Goal: Complete application form: Complete application form

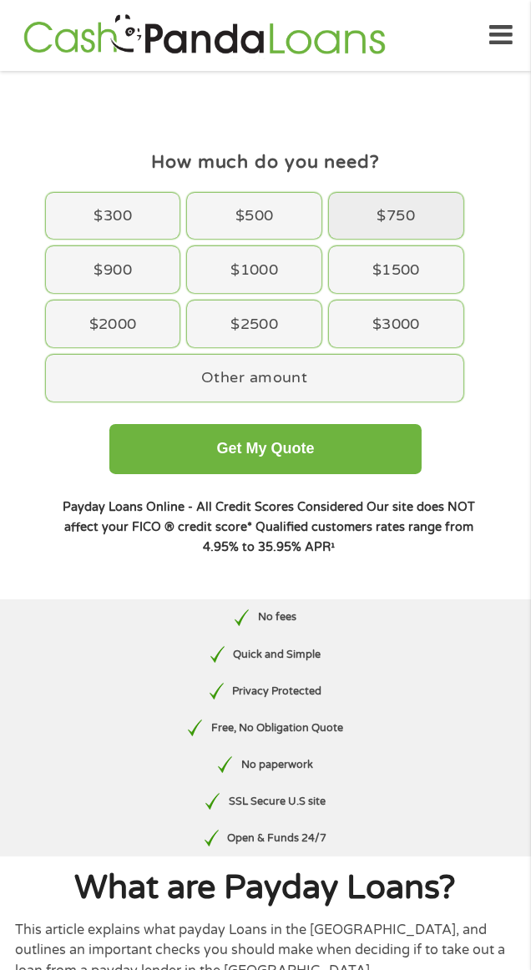
click at [382, 220] on div "$750" at bounding box center [396, 216] width 134 height 47
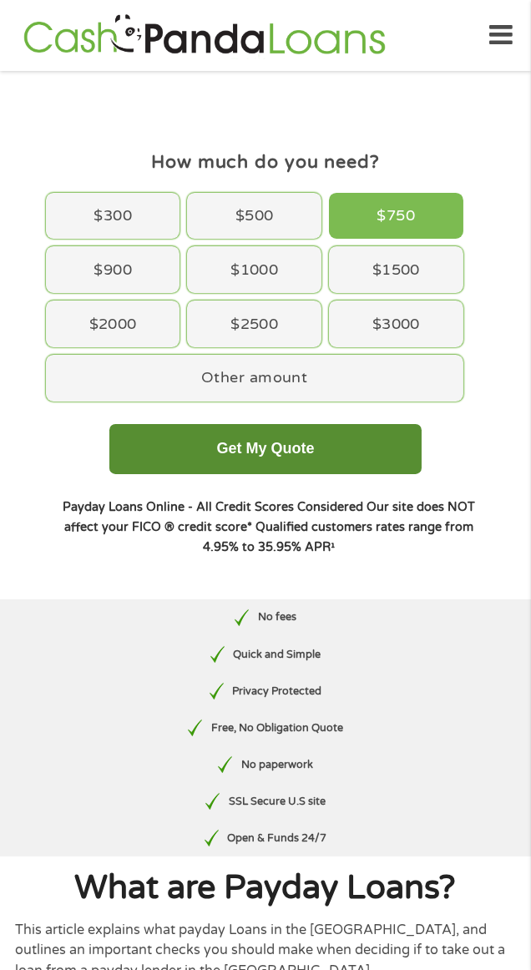
click at [203, 448] on button "Get My Quote" at bounding box center [265, 449] width 313 height 50
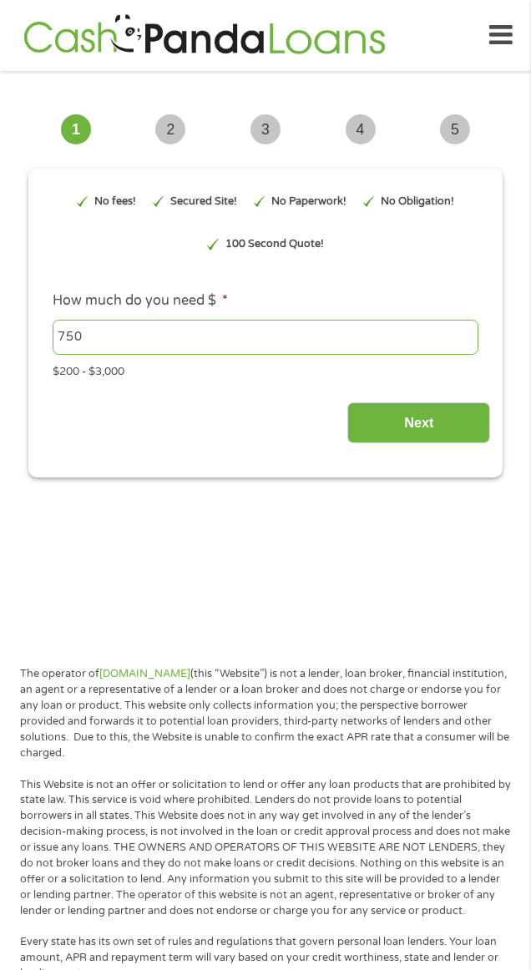
type input "EAIaIQobChMIttqD1t6cjwMV-IzCCB3kuSMeEAAYAyAAEgJCpPD_BwE"
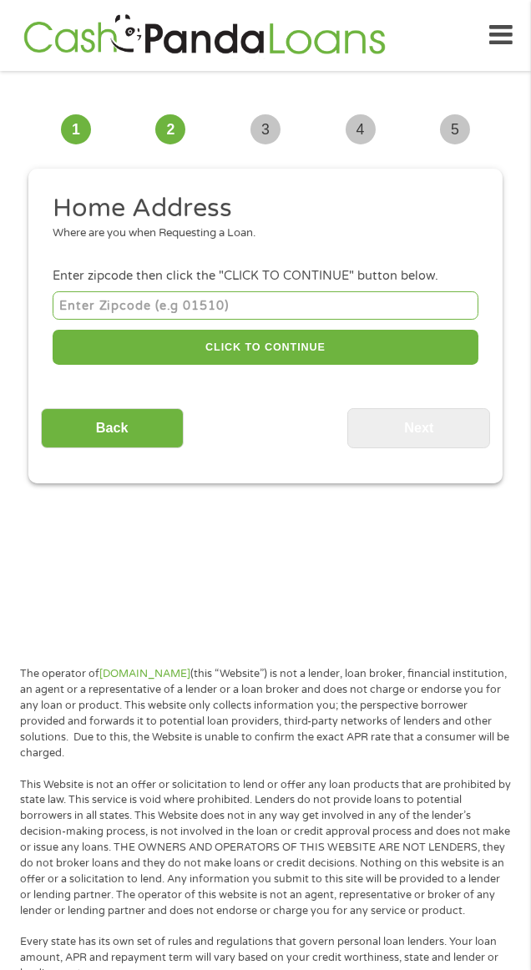
scroll to position [13, 0]
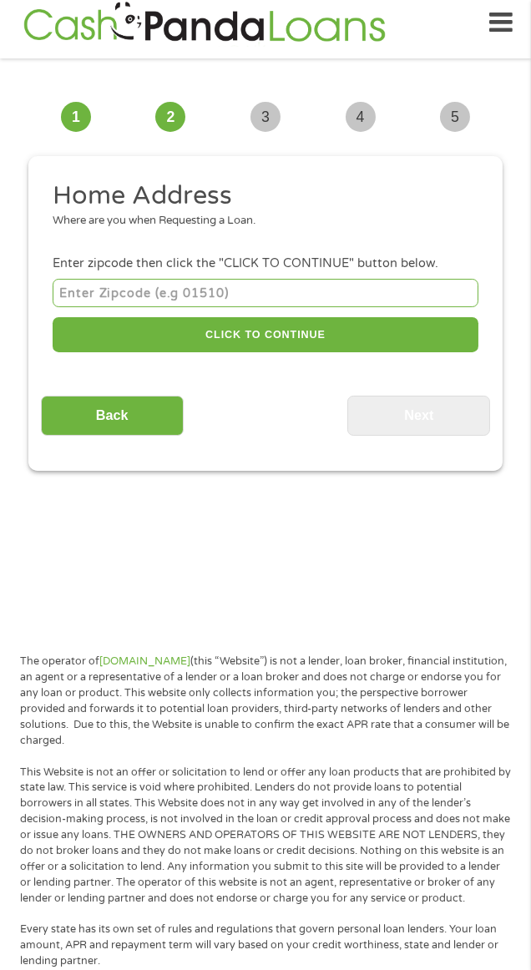
click at [103, 291] on input "number" at bounding box center [266, 293] width 426 height 28
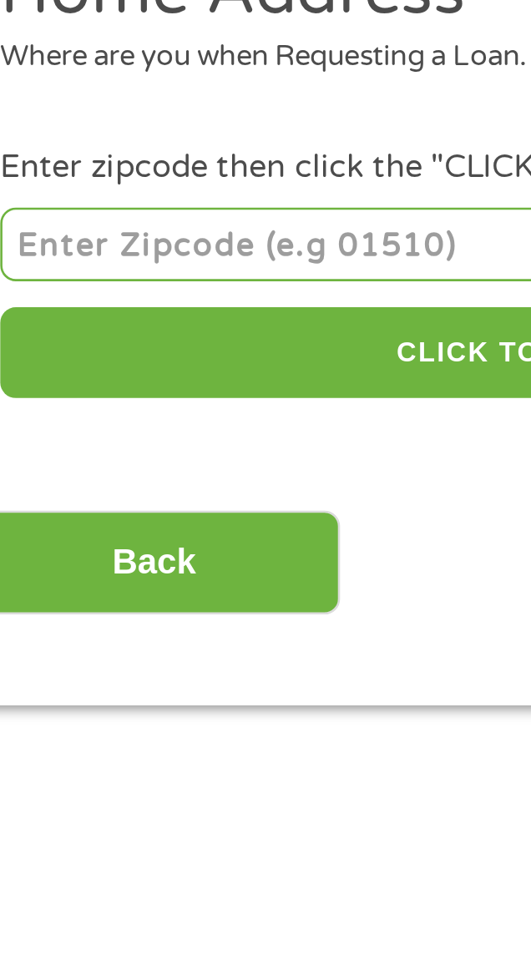
type input "68504"
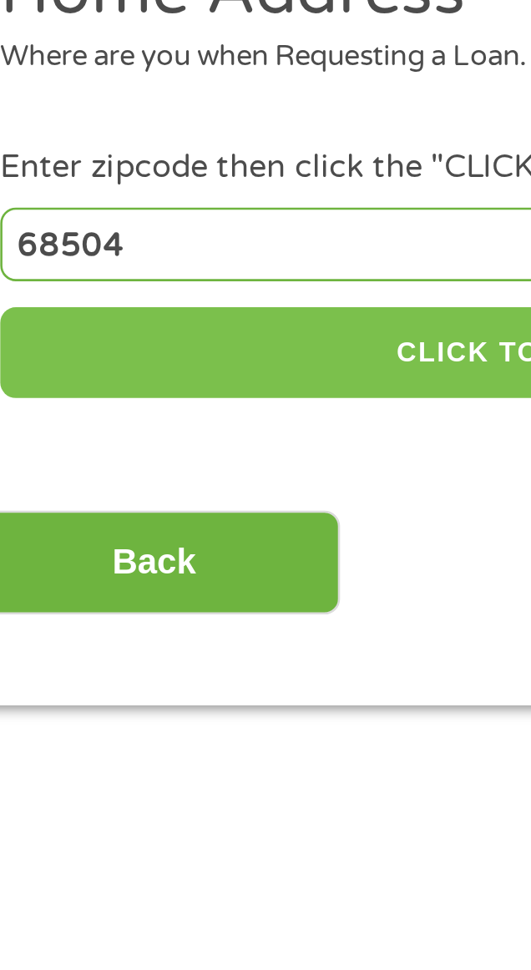
click at [148, 346] on button "CLICK TO CONTINUE" at bounding box center [266, 335] width 426 height 36
type input "68504"
type input "Lincoln"
select select "[US_STATE]"
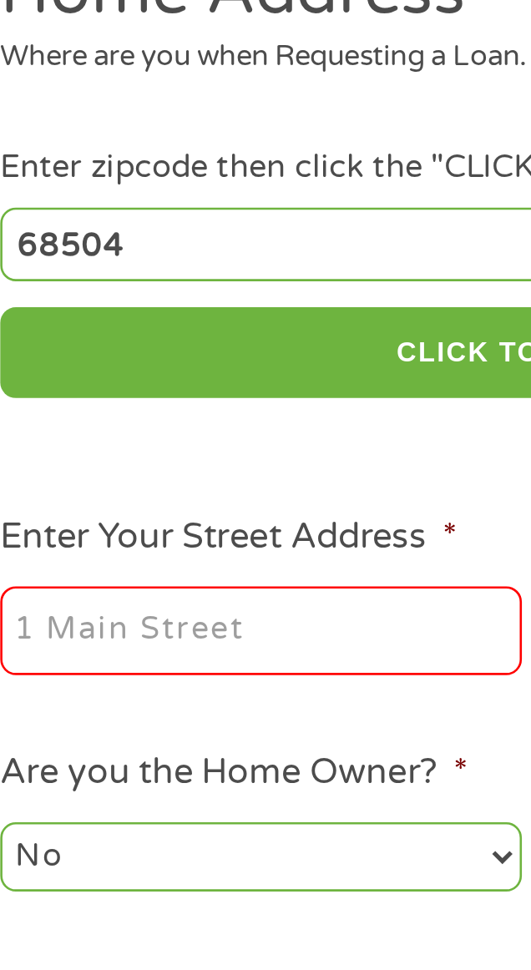
click at [93, 445] on input "Enter Your Street Address *" at bounding box center [153, 442] width 201 height 35
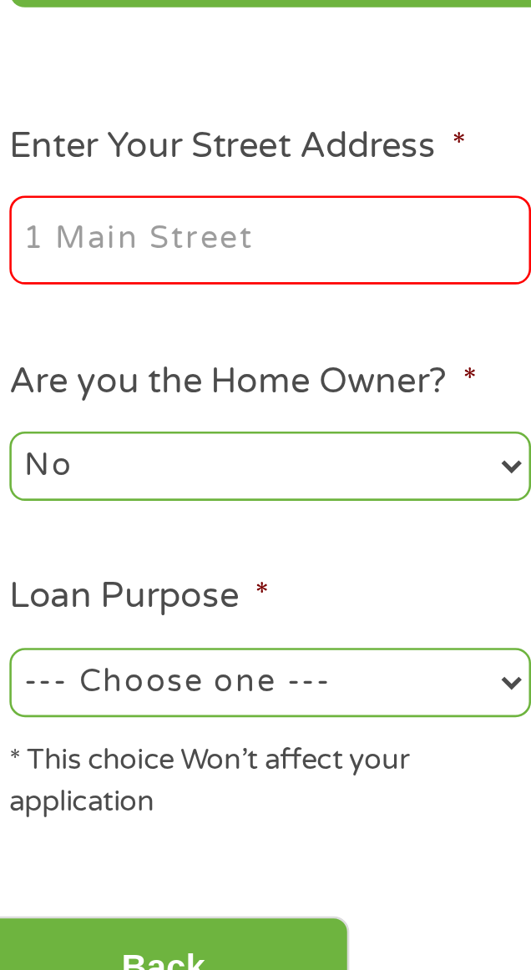
type input "[STREET_ADDRESS]"
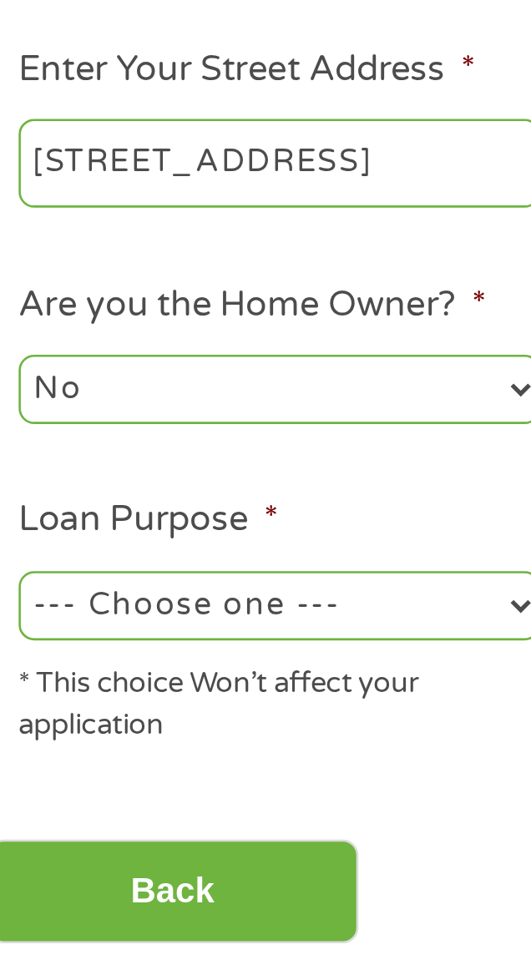
click at [84, 611] on select "--- Choose one --- Pay Bills Debt Consolidation Home Improvement Major Purchase…" at bounding box center [153, 612] width 201 height 27
select select "other"
click at [53, 602] on select "--- Choose one --- Pay Bills Debt Consolidation Home Improvement Major Purchase…" at bounding box center [153, 612] width 201 height 27
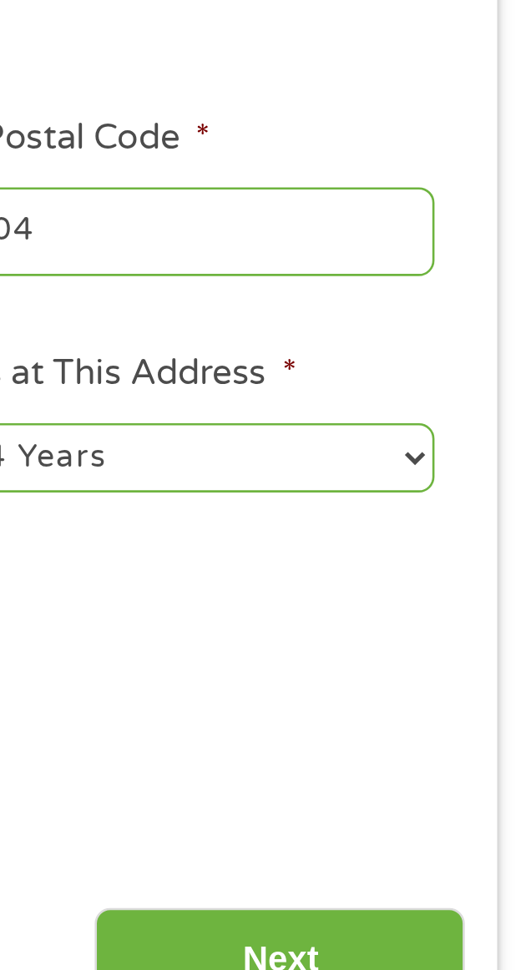
click at [383, 530] on select "1 Year or less 1 - 2 Years 2 - 4 Years Over 4 Years" at bounding box center [377, 529] width 201 height 27
select select "12months"
click at [277, 518] on select "1 Year or less 1 - 2 Years 2 - 4 Years Over 4 Years" at bounding box center [377, 529] width 201 height 27
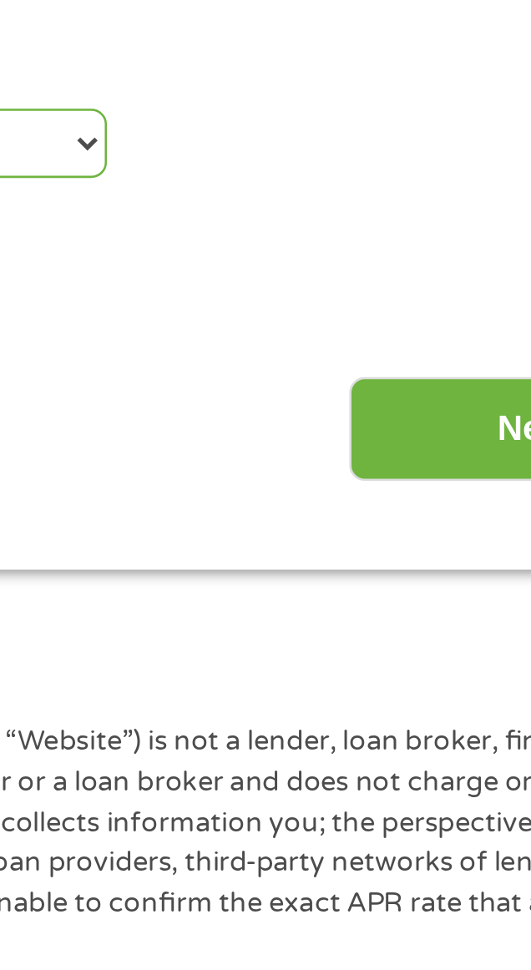
scroll to position [27, 0]
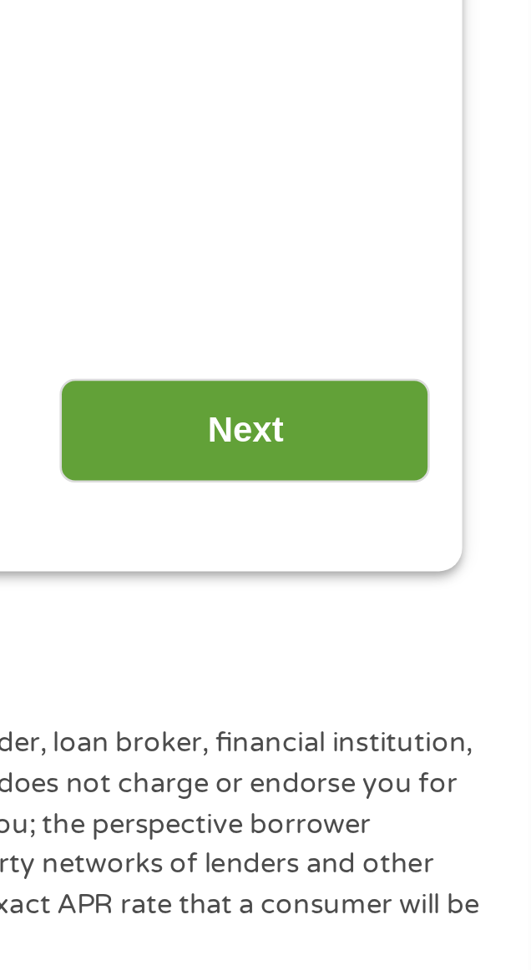
click at [408, 709] on input "Next" at bounding box center [418, 709] width 143 height 41
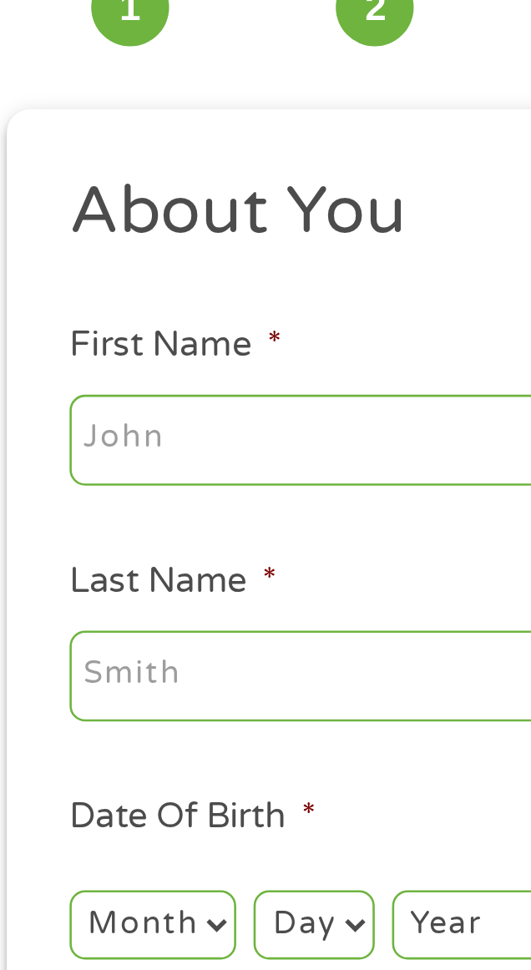
scroll to position [13, 0]
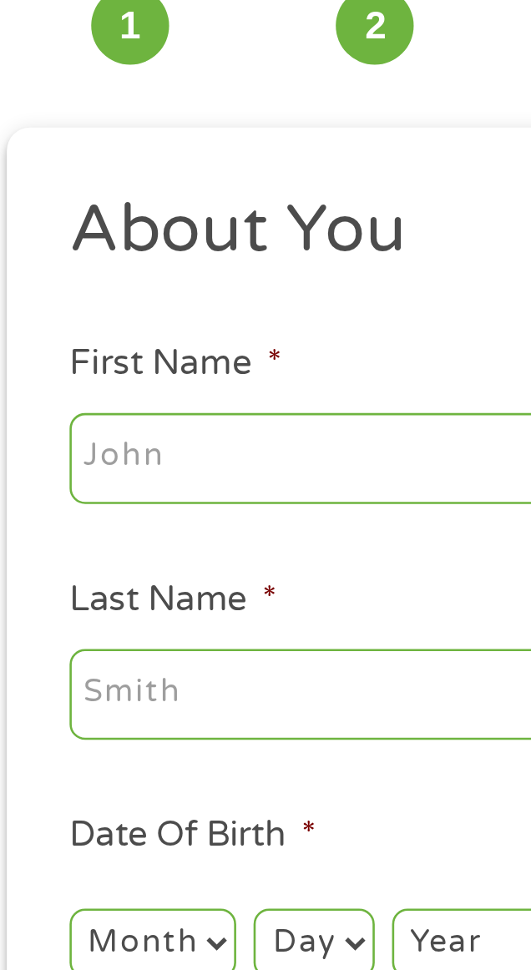
click at [77, 286] on input "First Name *" at bounding box center [266, 283] width 426 height 35
type input "[PERSON_NAME]"
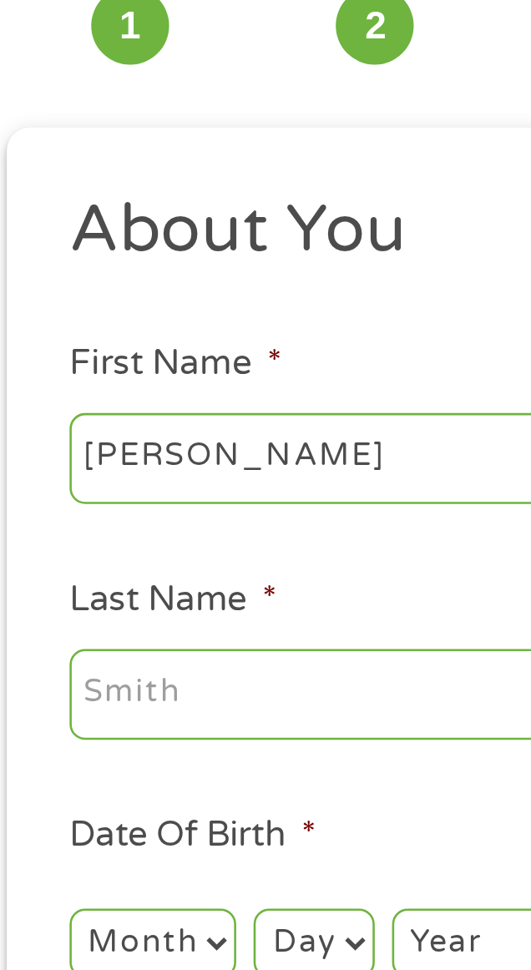
type input "[PERSON_NAME]"
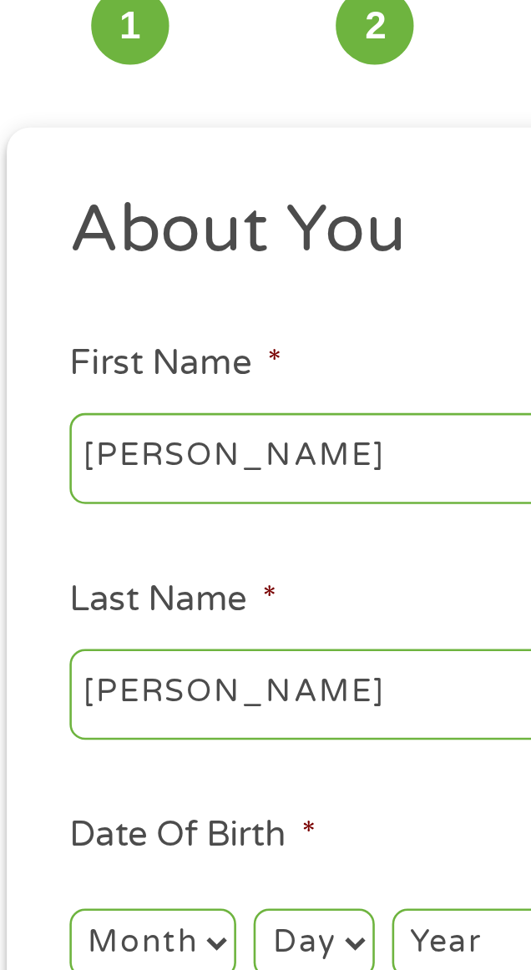
type input "[EMAIL_ADDRESS][DOMAIN_NAME]"
type input "4028900035"
select select "[US_STATE]"
type input "[PHONE_NUMBER]"
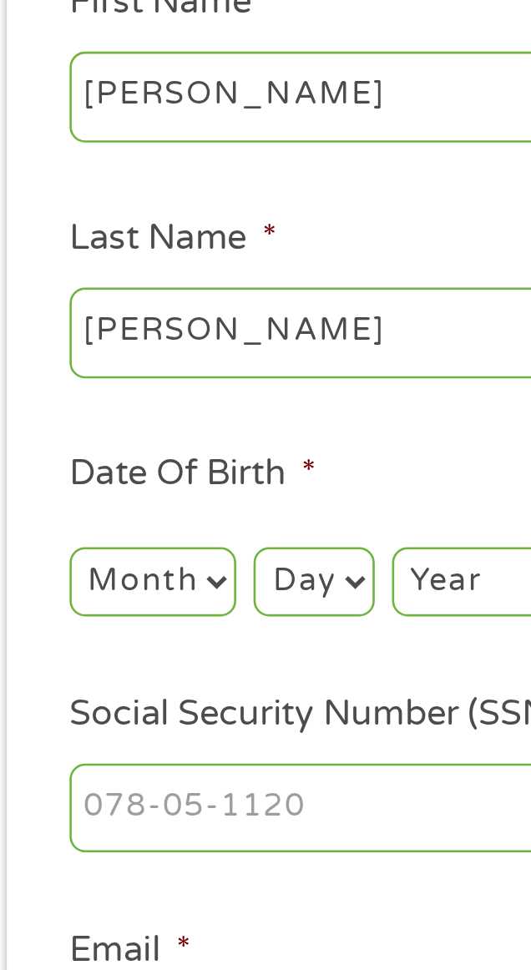
click at [75, 478] on select "Month 1 2 3 4 5 6 7 8 9 10 11 12" at bounding box center [85, 470] width 64 height 27
select select "2"
click at [53, 459] on select "Month 1 2 3 4 5 6 7 8 9 10 11 12" at bounding box center [85, 470] width 64 height 27
click at [143, 477] on select "Day 1 2 3 4 5 6 7 8 9 10 11 12 13 14 15 16 17 18 19 20 21 22 23 24 25 26 27 28 …" at bounding box center [147, 470] width 46 height 27
select select "20"
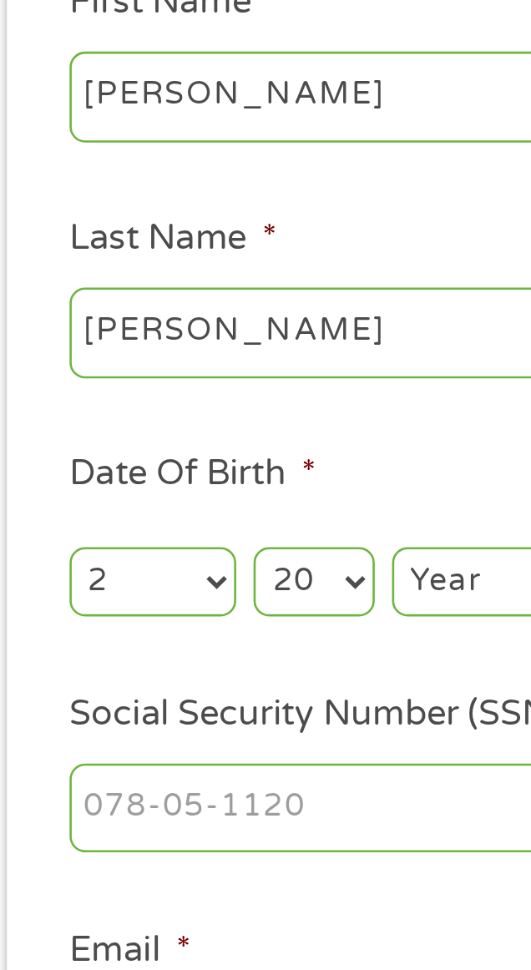
click at [124, 459] on select "Day 1 2 3 4 5 6 7 8 9 10 11 12 13 14 15 16 17 18 19 20 21 22 23 24 25 26 27 28 …" at bounding box center [147, 470] width 46 height 27
click at [197, 477] on select "Year [DATE] 2006 2005 2004 2003 2002 2001 2000 1999 1998 1997 1996 1995 1994 19…" at bounding box center [211, 470] width 68 height 27
select select "1974"
click at [177, 459] on select "Year [DATE] 2006 2005 2004 2003 2002 2001 2000 1999 1998 1997 1996 1995 1994 19…" at bounding box center [211, 470] width 68 height 27
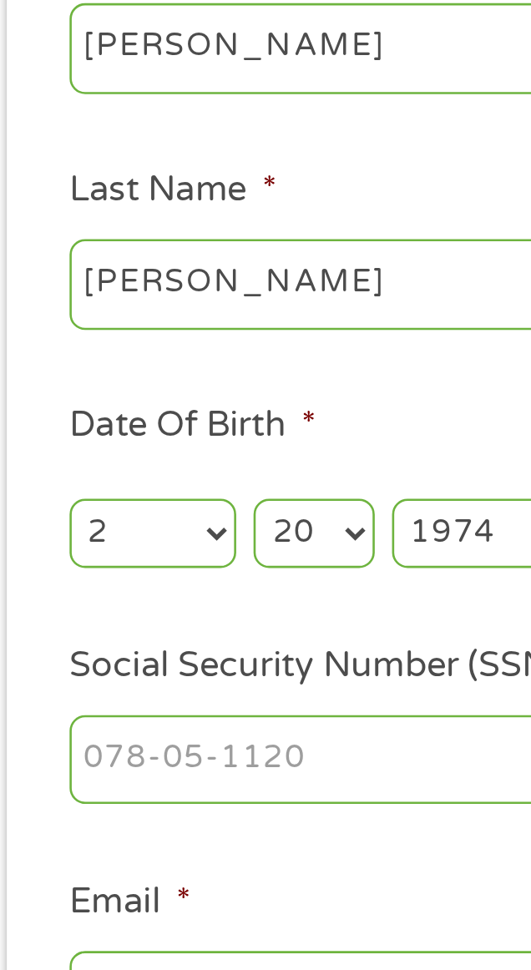
click at [74, 565] on input "Social Security Number (SSN) *" at bounding box center [266, 558] width 426 height 35
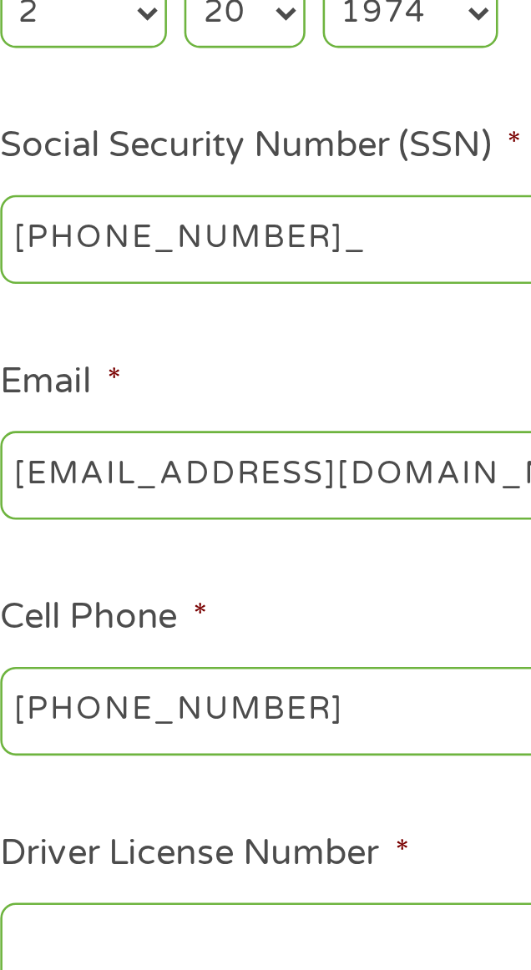
type input "507-90-0810"
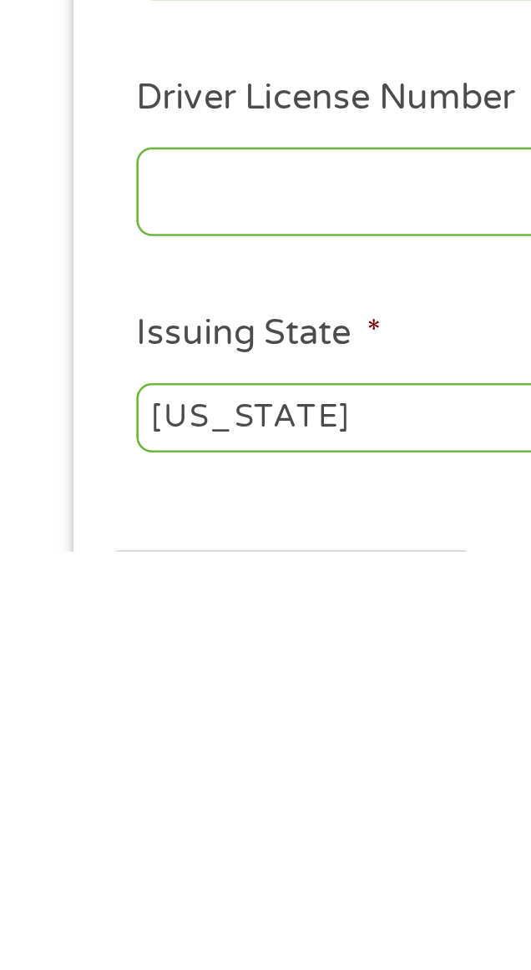
click at [77, 839] on input "Driver License Number *" at bounding box center [266, 831] width 426 height 35
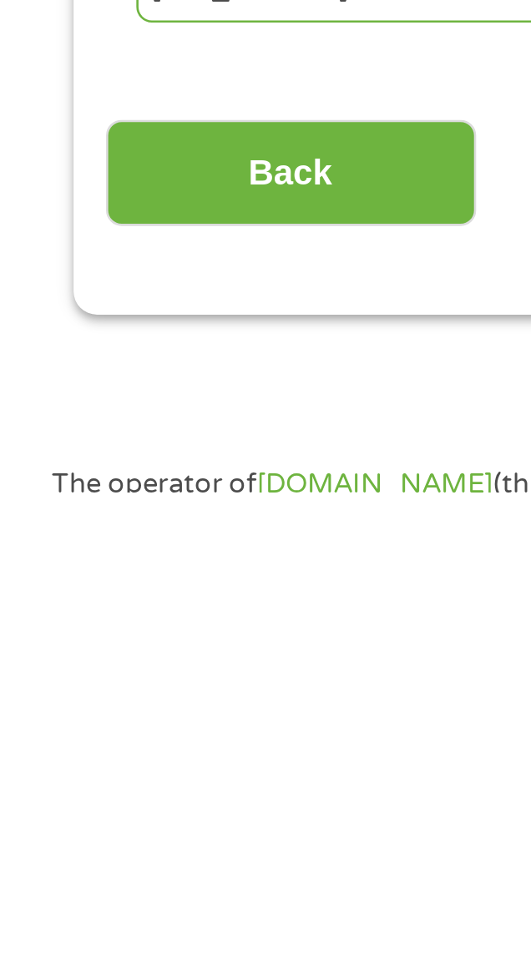
scroll to position [156, 0]
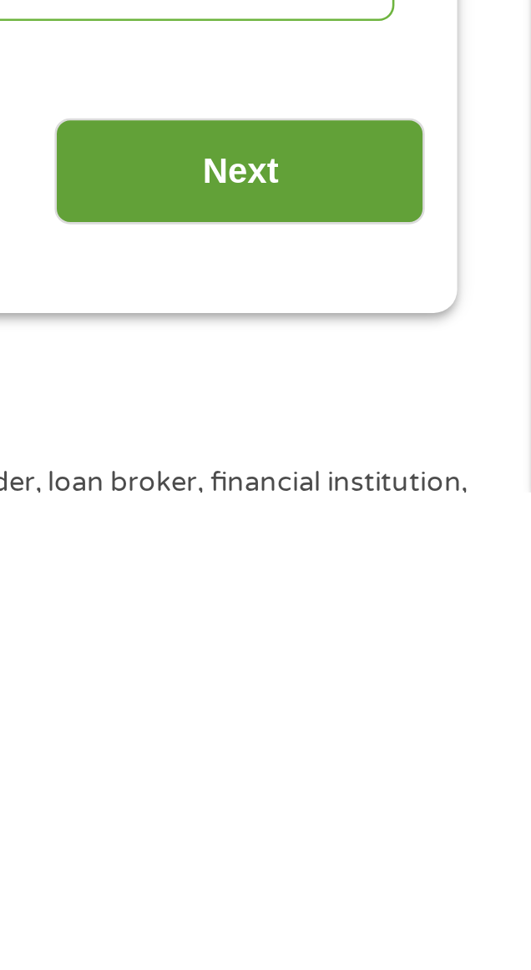
type input "H12166263"
click at [408, 853] on input "Next" at bounding box center [418, 846] width 143 height 41
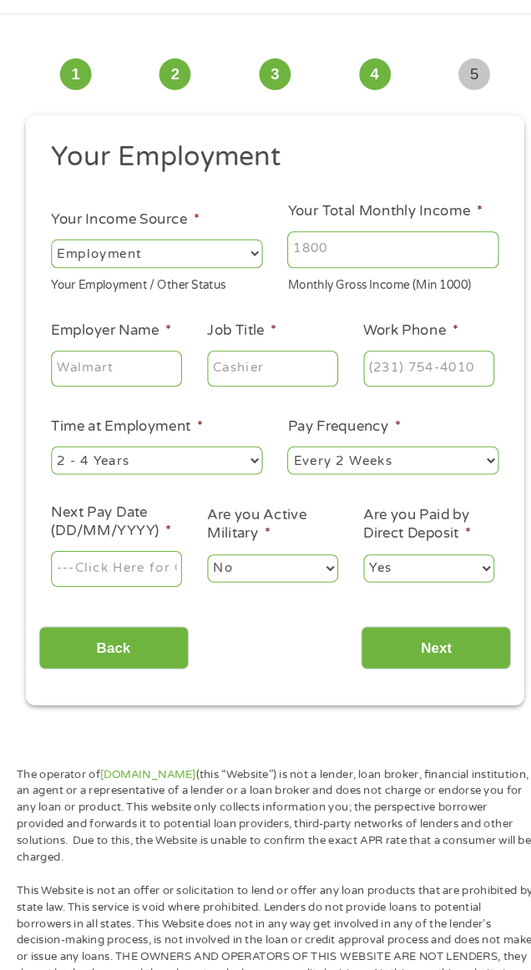
scroll to position [0, 0]
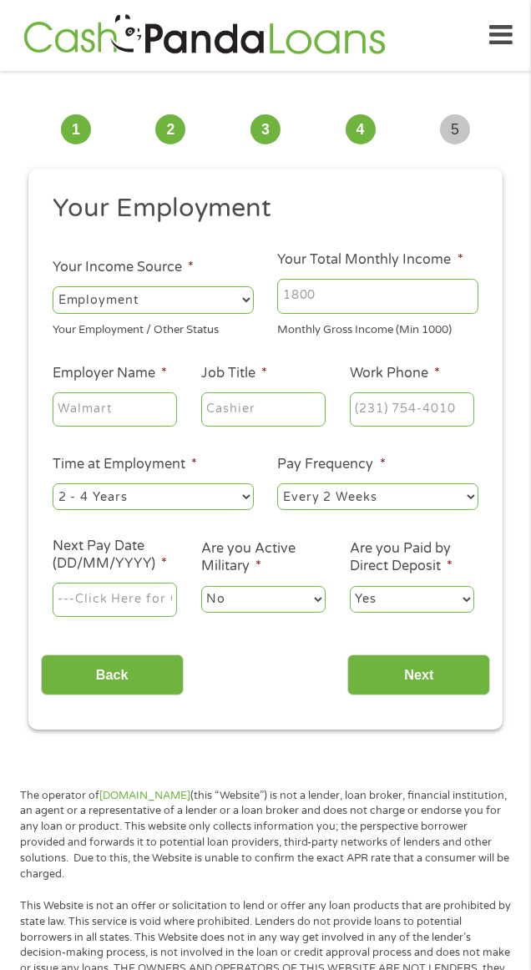
click at [83, 302] on select "--- Choose one --- Employment [DEMOGRAPHIC_DATA] Benefits" at bounding box center [153, 299] width 201 height 27
click at [53, 287] on select "--- Choose one --- Employment [DEMOGRAPHIC_DATA] Benefits" at bounding box center [153, 299] width 201 height 27
click at [338, 294] on input "Your Total Monthly Income *" at bounding box center [377, 296] width 201 height 35
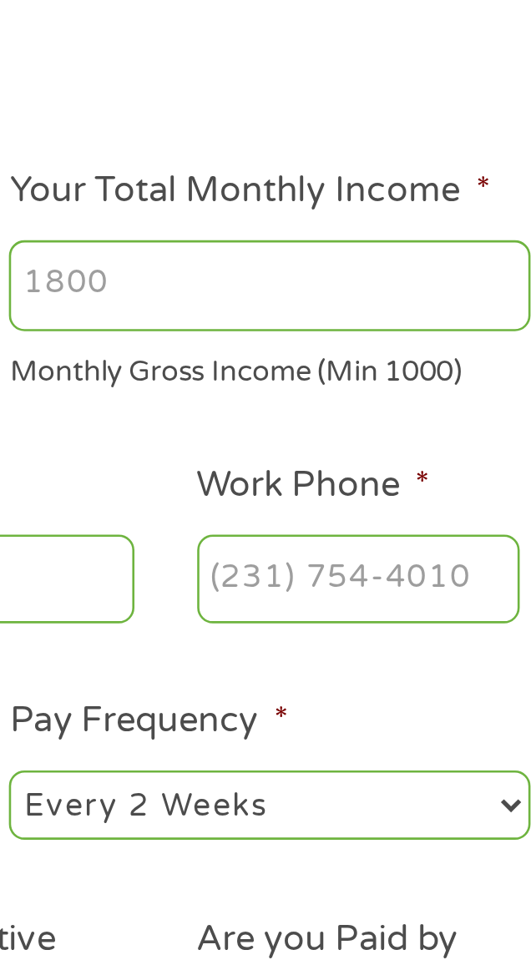
click at [329, 301] on input "Your Total Monthly Income *" at bounding box center [377, 296] width 201 height 35
click at [321, 293] on input "Your Total Monthly Income *" at bounding box center [377, 296] width 201 height 35
click at [320, 292] on input "Your Total Monthly Income *" at bounding box center [377, 296] width 201 height 35
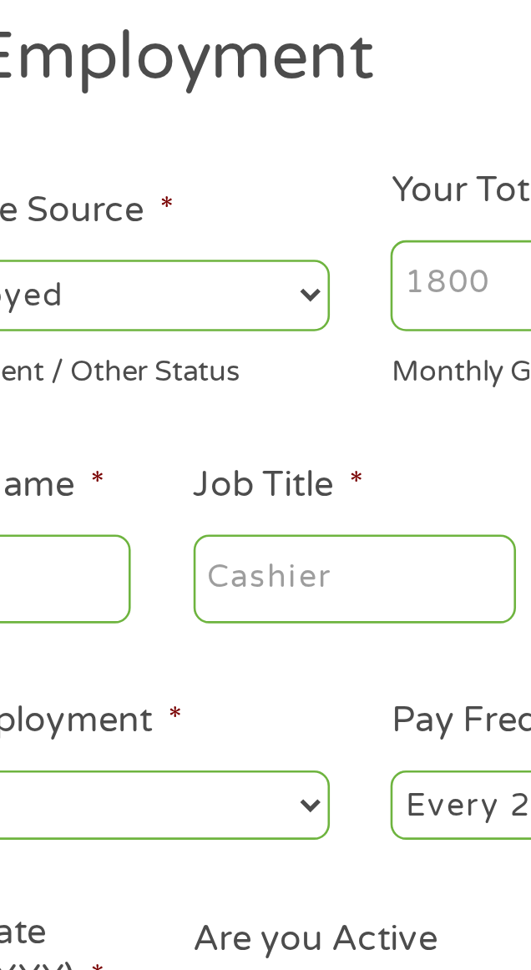
click at [188, 301] on select "--- Choose one --- Employment [DEMOGRAPHIC_DATA] Benefits" at bounding box center [153, 299] width 201 height 27
select select "benefits"
click at [53, 287] on select "--- Choose one --- Employment [DEMOGRAPHIC_DATA] Benefits" at bounding box center [153, 299] width 201 height 27
type input "Other"
type input "[PHONE_NUMBER]"
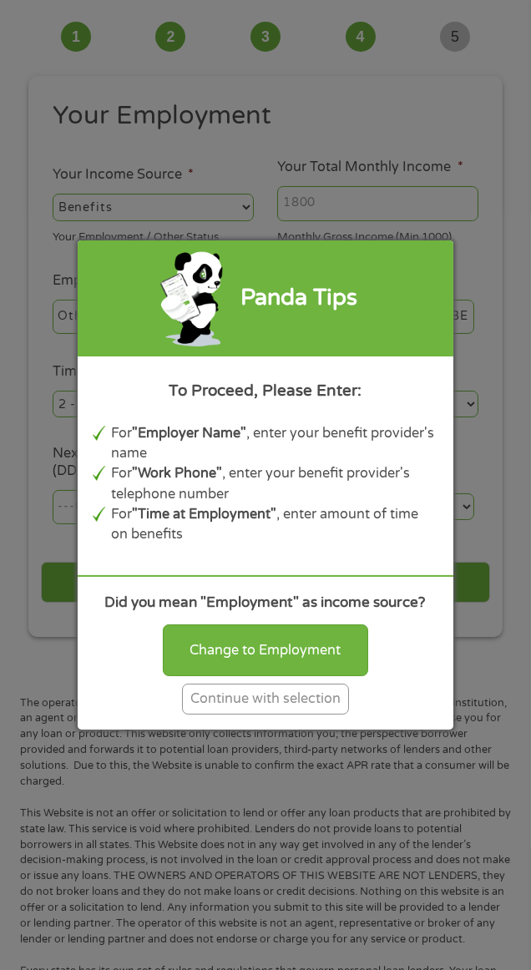
scroll to position [92, 0]
click at [205, 715] on div "Continue with selection" at bounding box center [265, 699] width 167 height 31
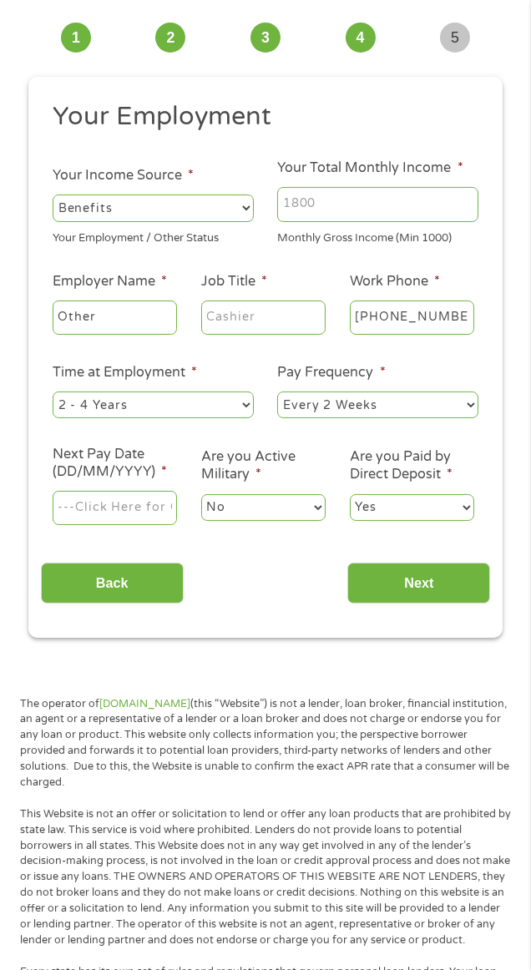
click at [335, 200] on input "Your Total Monthly Income *" at bounding box center [377, 204] width 201 height 35
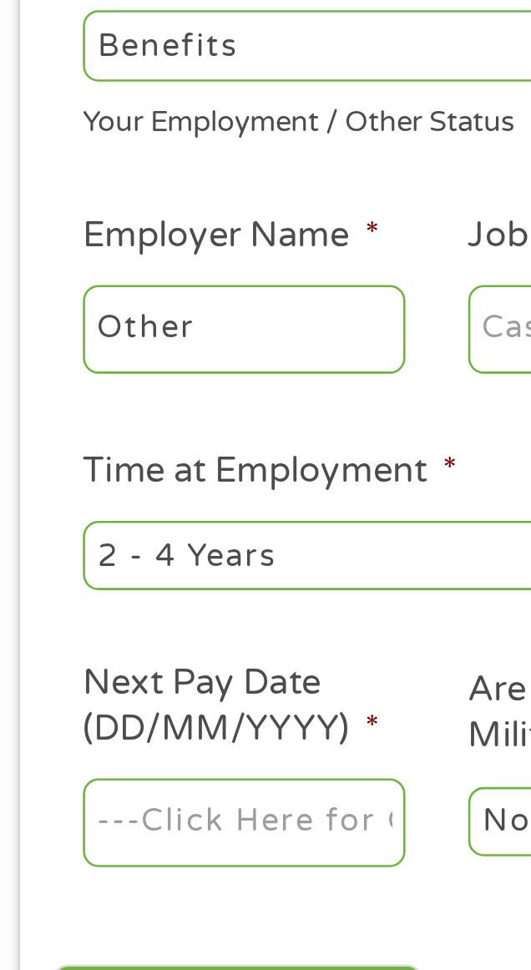
scroll to position [123, 0]
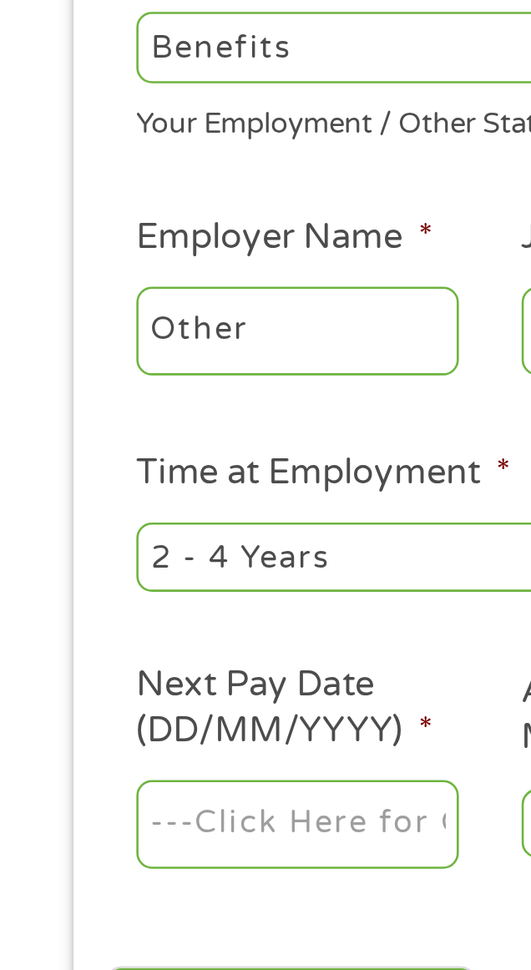
type input "2300"
click at [67, 285] on input "Other" at bounding box center [115, 287] width 124 height 35
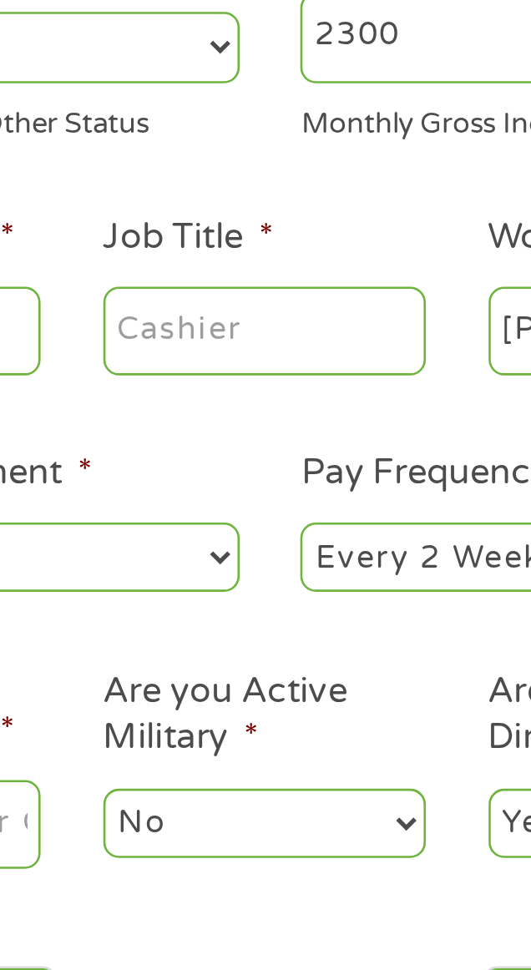
click at [239, 280] on input "Job Title *" at bounding box center [263, 287] width 124 height 35
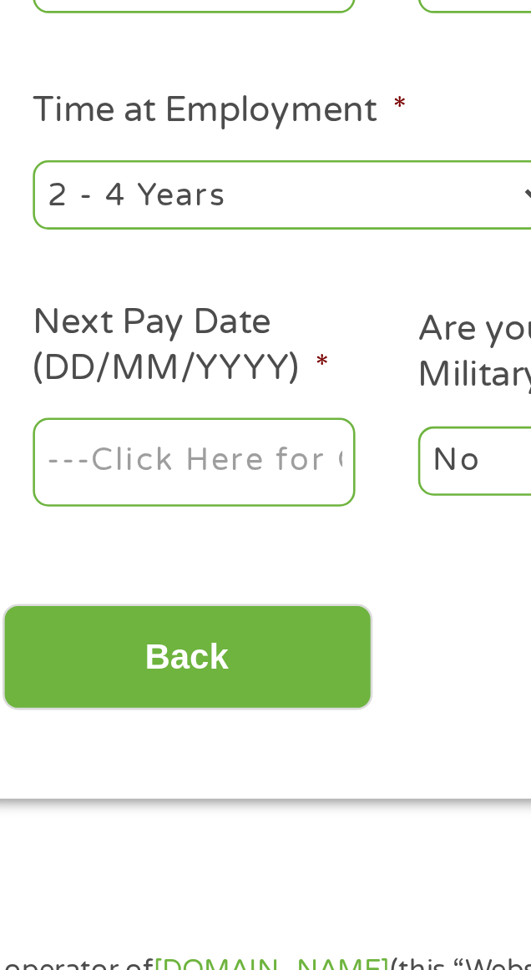
type input "N/A"
click at [133, 377] on select "--- Choose one --- 1 Year or less 1 - 2 Years 2 - 4 Years Over 4 Years" at bounding box center [153, 374] width 201 height 27
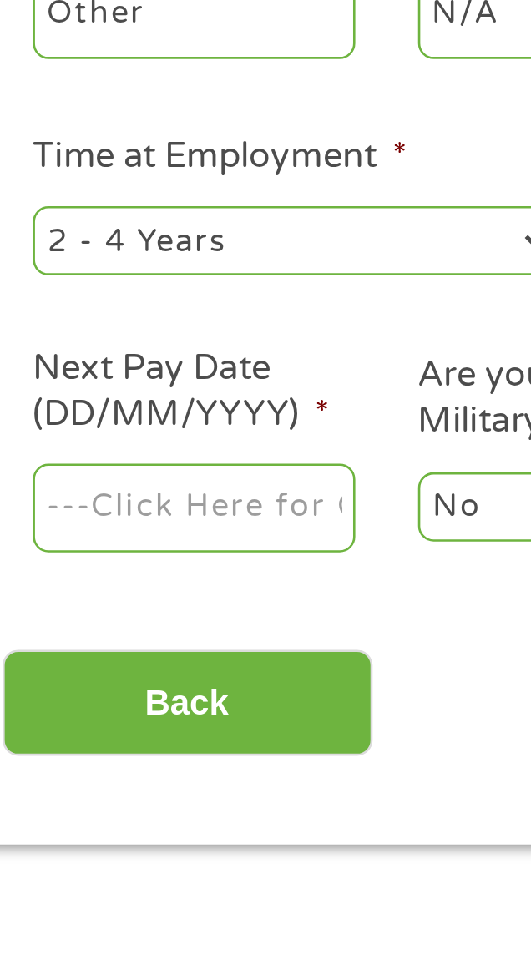
select select "12months"
click at [53, 362] on select "--- Choose one --- 1 Year or less 1 - 2 Years 2 - 4 Years Over 4 Years" at bounding box center [153, 374] width 201 height 27
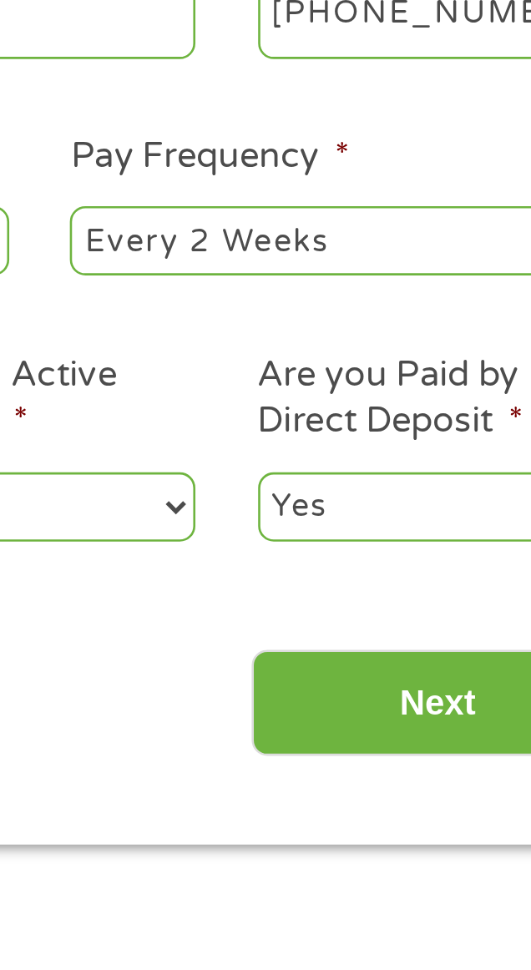
click at [306, 377] on select "--- Choose one --- Every 2 Weeks Every Week Monthly Semi-Monthly" at bounding box center [377, 374] width 201 height 27
select select "monthly"
click at [277, 362] on select "--- Choose one --- Every 2 Weeks Every Week Monthly Semi-Monthly" at bounding box center [377, 374] width 201 height 27
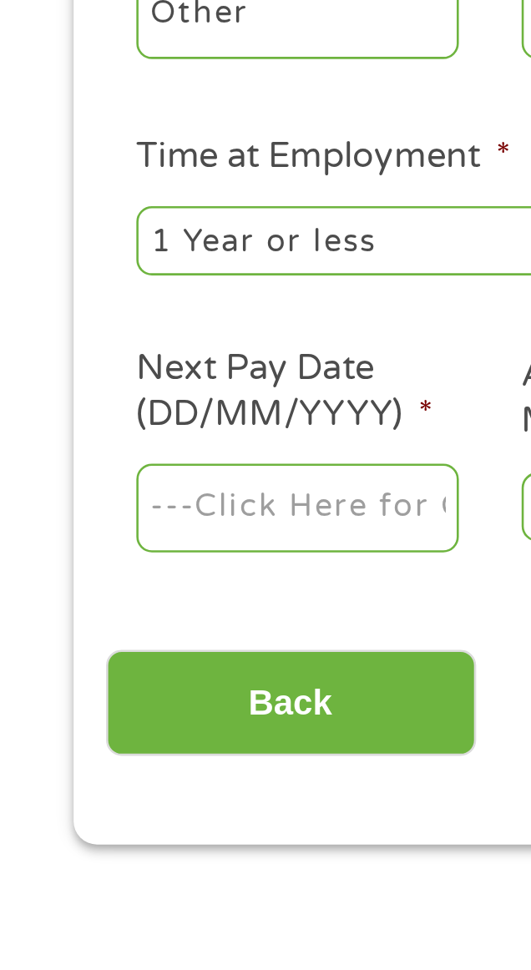
click at [66, 443] on label "Next Pay Date (DD/MM/YYYY) *" at bounding box center [115, 432] width 124 height 35
click at [66, 460] on input "Next Pay Date (DD/MM/YYYY) *" at bounding box center [115, 477] width 124 height 35
click at [62, 442] on label "Next Pay Date (DD/MM/YYYY) *" at bounding box center [115, 432] width 124 height 35
click at [62, 460] on input "Next Pay Date (DD/MM/YYYY) *" at bounding box center [115, 477] width 124 height 35
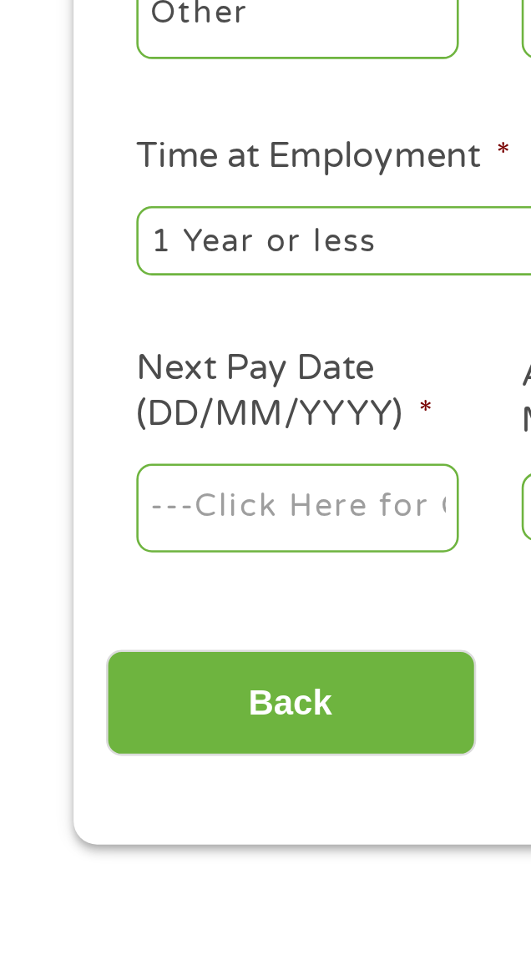
click at [85, 449] on label "Next Pay Date (DD/MM/YYYY) *" at bounding box center [115, 432] width 124 height 35
click at [85, 460] on input "Next Pay Date (DD/MM/YYYY) *" at bounding box center [115, 477] width 124 height 35
click at [83, 482] on input "Next Pay Date (DD/MM/YYYY) *" at bounding box center [115, 477] width 124 height 35
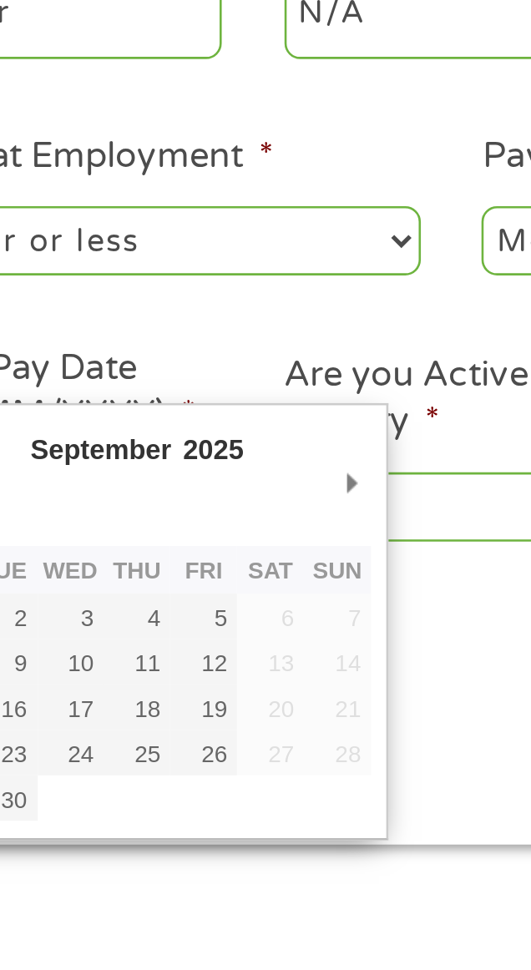
type input "[DATE]"
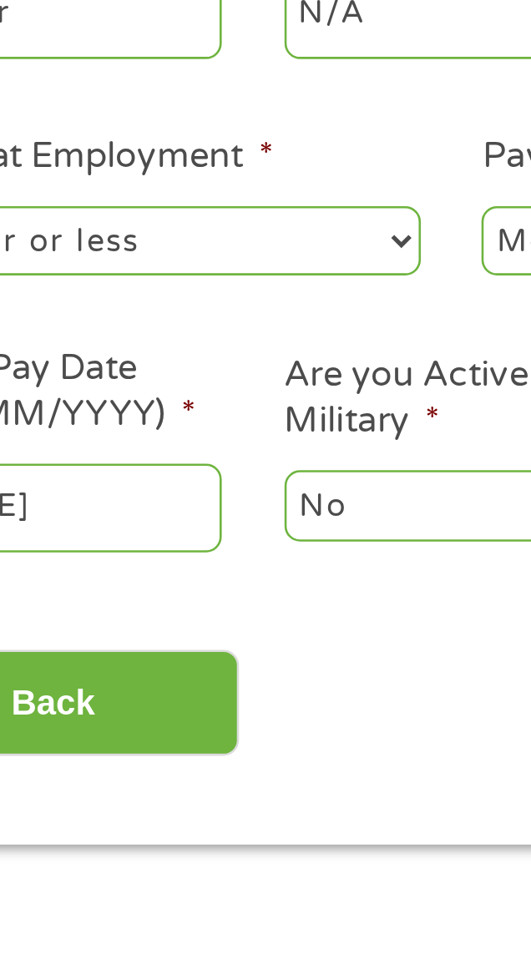
click at [179, 507] on ul "Your Employment Your Income Source * --- Choose one --- Employment [DEMOGRAPHIC…" at bounding box center [266, 289] width 450 height 440
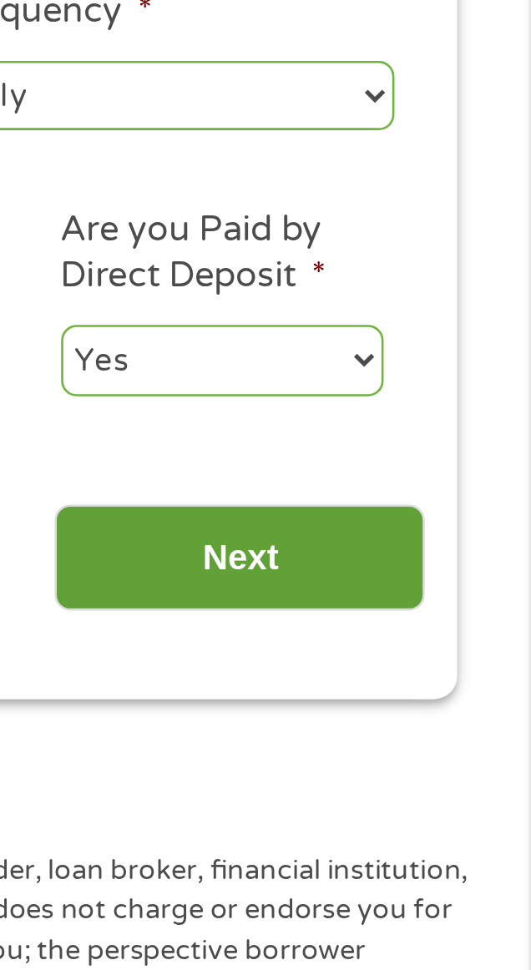
click at [440, 551] on input "Next" at bounding box center [418, 552] width 143 height 41
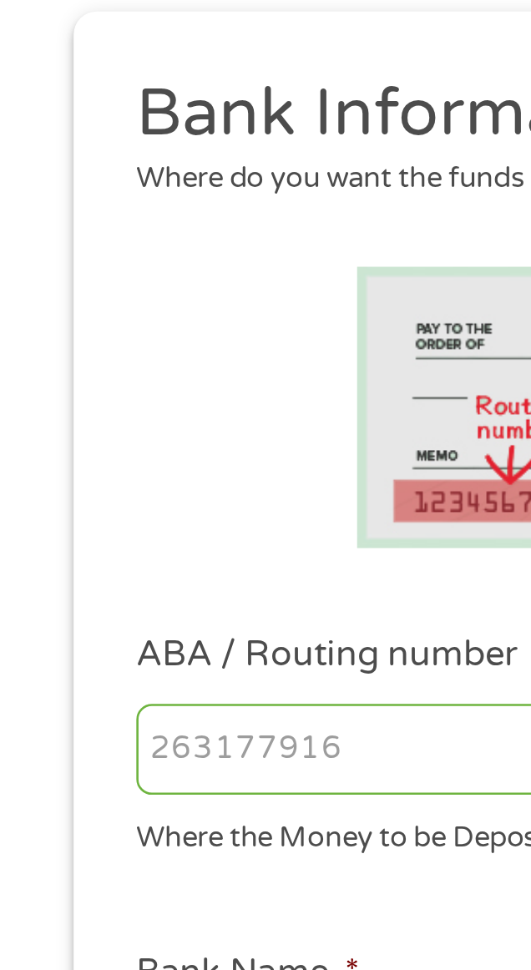
scroll to position [13, 0]
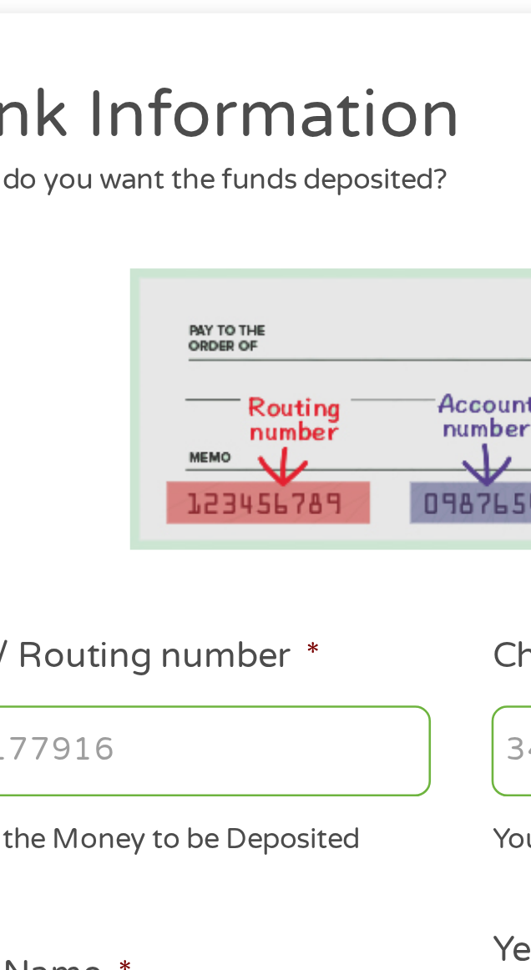
click at [114, 441] on input "ABA / Routing number *" at bounding box center [153, 440] width 201 height 35
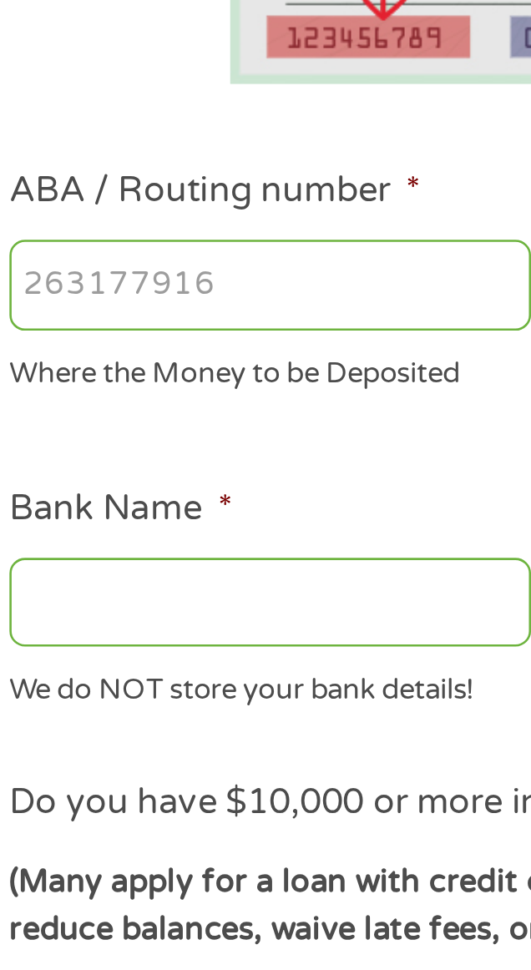
type input "031101279"
type input "THE BANCORP BANK"
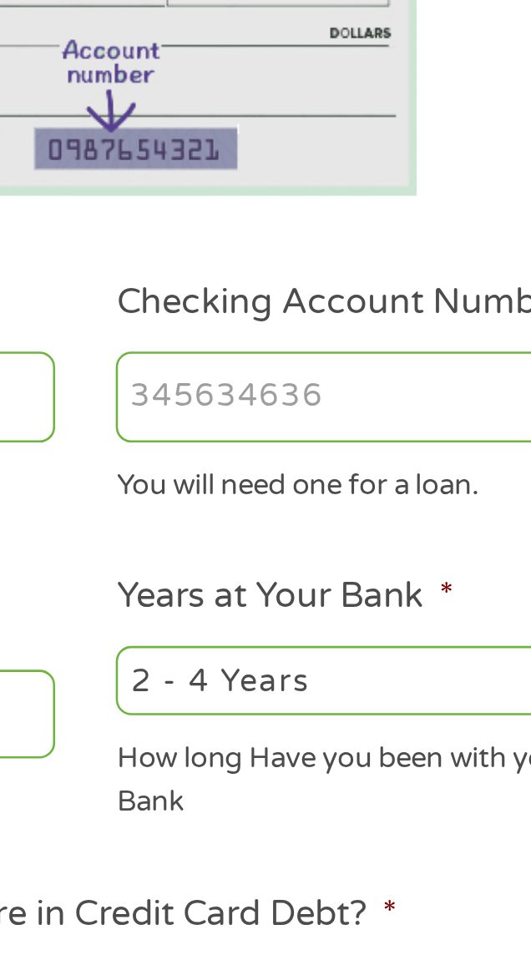
type input "031101279"
click at [304, 441] on input "Checking Account Number *" at bounding box center [377, 440] width 201 height 35
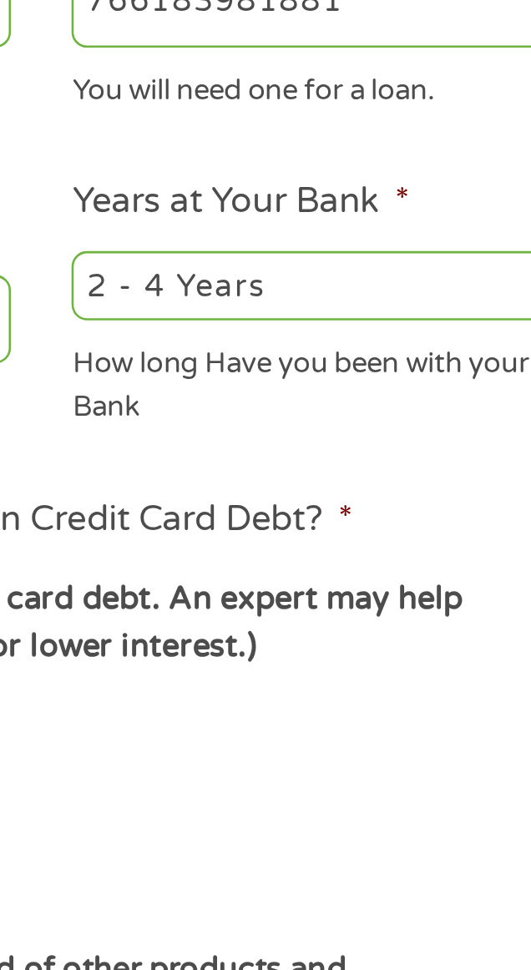
type input "766183981881"
click at [356, 556] on select "2 - 4 Years 6 - 12 Months 1 - 2 Years Over 4 Years" at bounding box center [377, 550] width 201 height 27
select select "24months"
click at [277, 538] on select "2 - 4 Years 6 - 12 Months 1 - 2 Years Over 4 Years" at bounding box center [377, 550] width 201 height 27
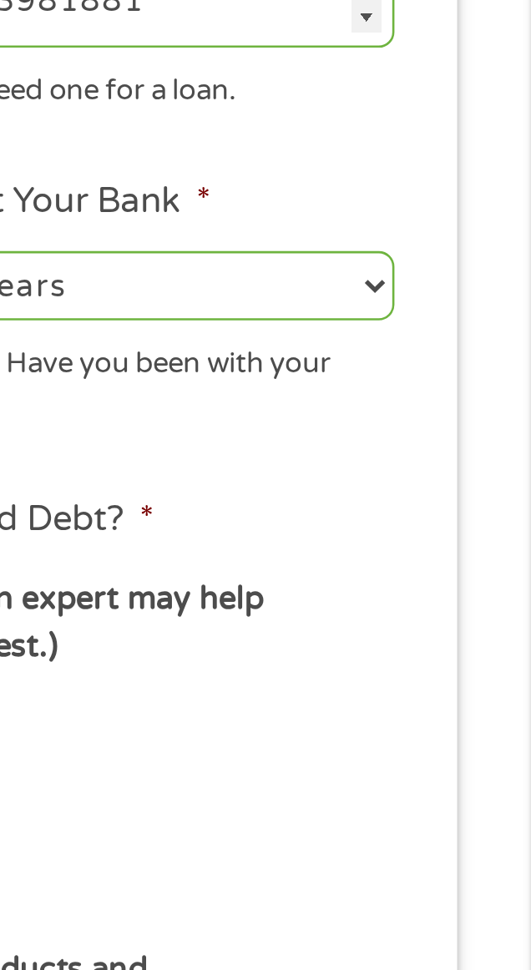
click at [396, 641] on li "Do you have $10,000 or more in Credit Card Debt? * (Many apply for a loan with …" at bounding box center [266, 695] width 450 height 130
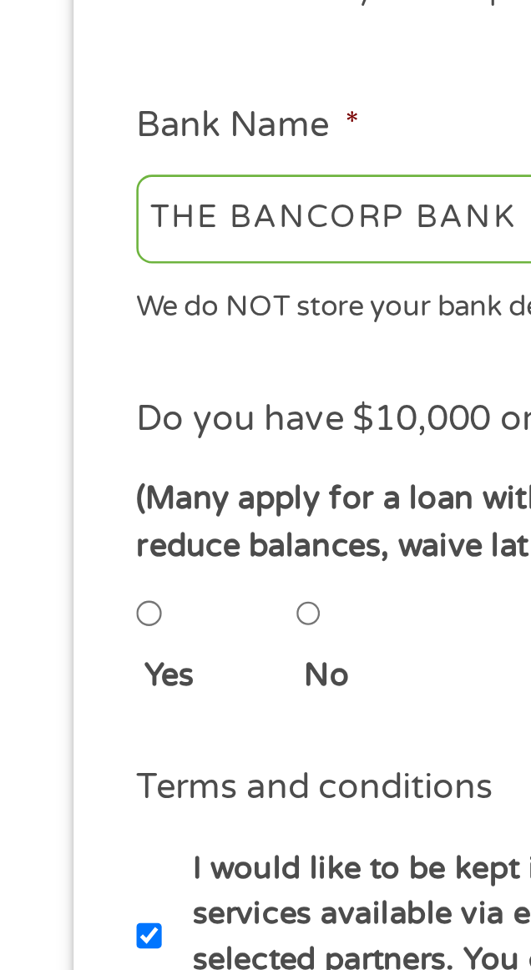
click at [55, 716] on input "Yes" at bounding box center [58, 715] width 10 height 20
radio input "true"
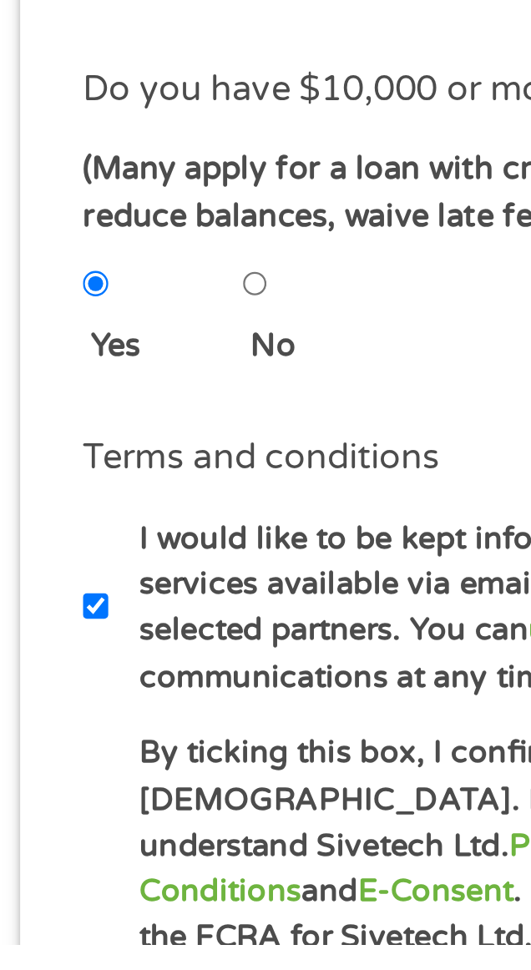
click at [53, 836] on input "I would like to be kept informed of other products and services available via e…" at bounding box center [58, 840] width 10 height 20
checkbox input "false"
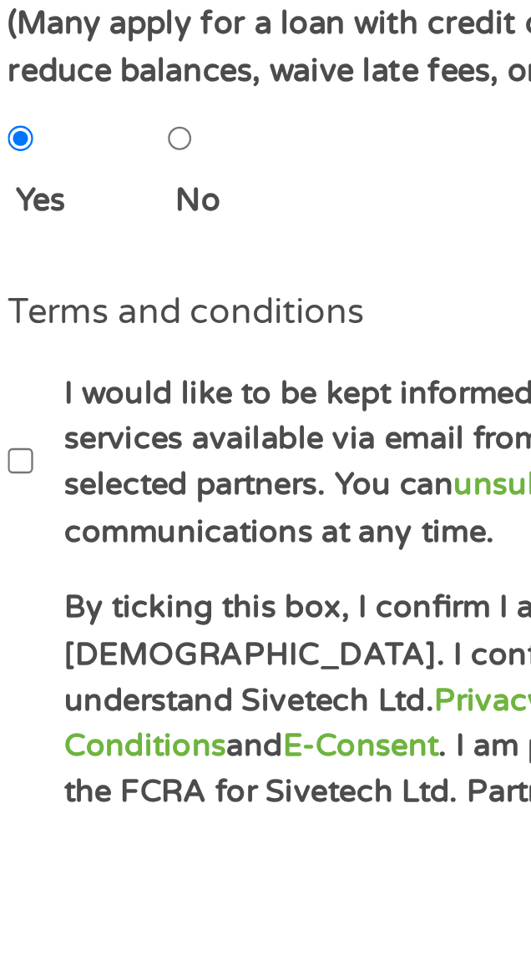
scroll to position [62, 0]
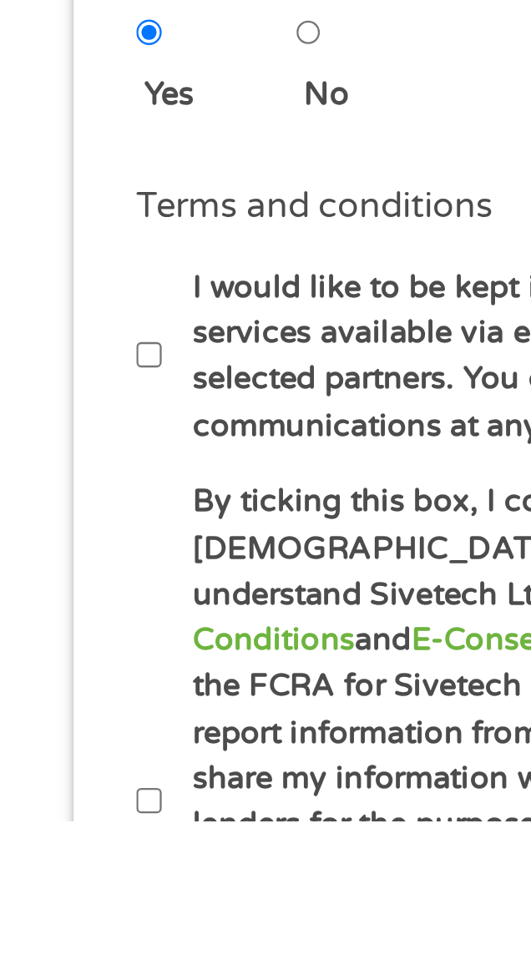
click at [54, 953] on input "By ticking this box, I confirm I am at least [DEMOGRAPHIC_DATA]. I confirm I ha…" at bounding box center [58, 963] width 10 height 20
checkbox input "true"
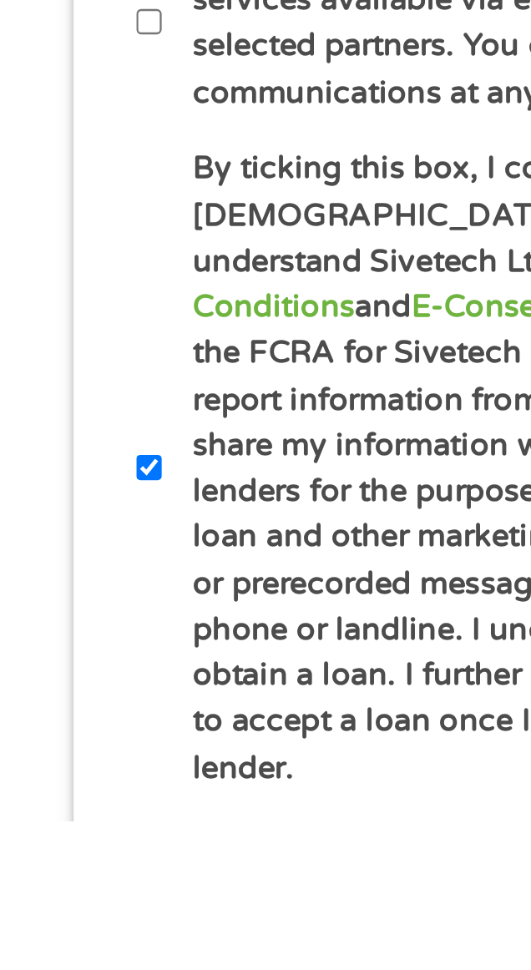
scroll to position [198, 0]
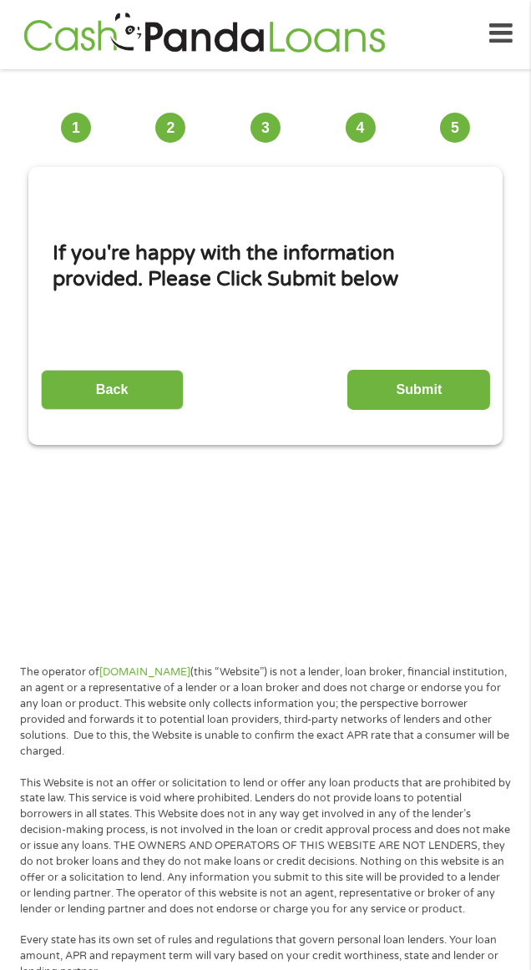
scroll to position [3, 0]
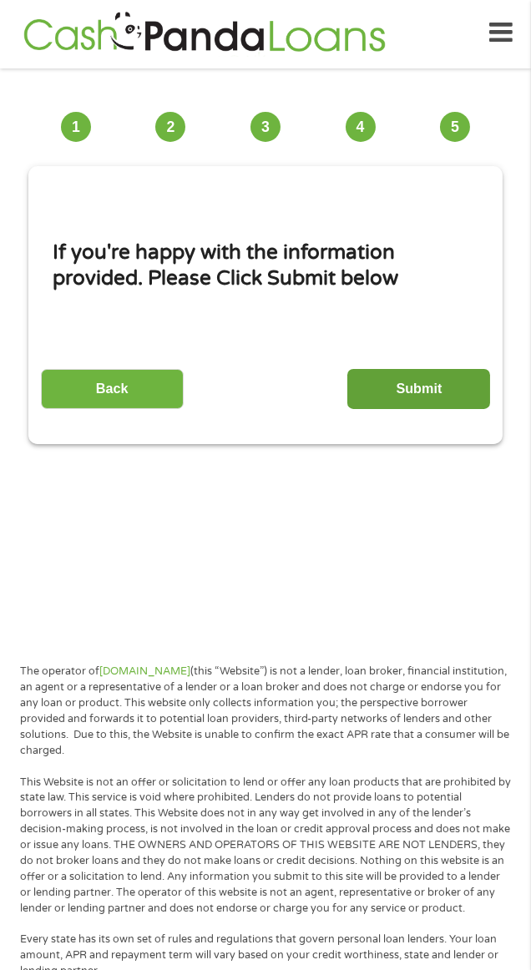
click at [410, 402] on input "Submit" at bounding box center [418, 389] width 143 height 41
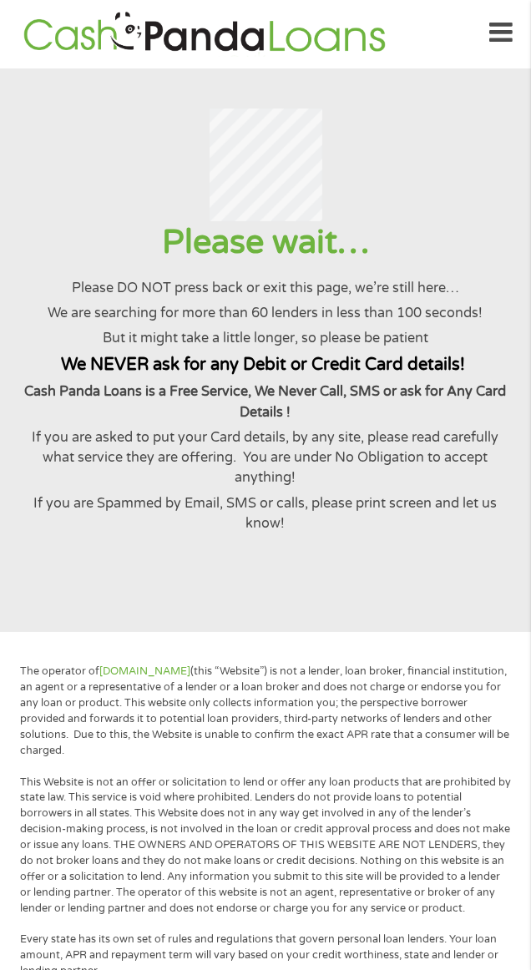
scroll to position [0, 0]
